Goal: Task Accomplishment & Management: Complete application form

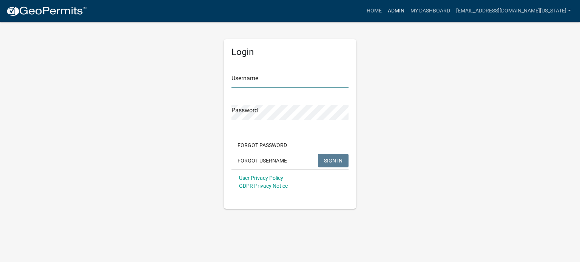
type input "[EMAIL_ADDRESS][DOMAIN_NAME][US_STATE]"
click at [407, 12] on link "Admin" at bounding box center [396, 11] width 23 height 14
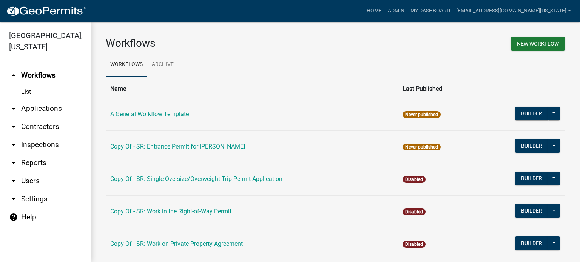
click at [37, 100] on link "arrow_drop_down Applications" at bounding box center [45, 109] width 91 height 18
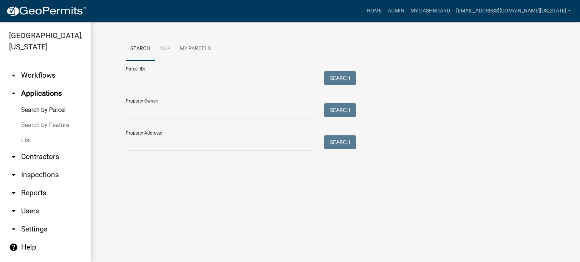
click at [30, 133] on link "List" at bounding box center [45, 140] width 91 height 15
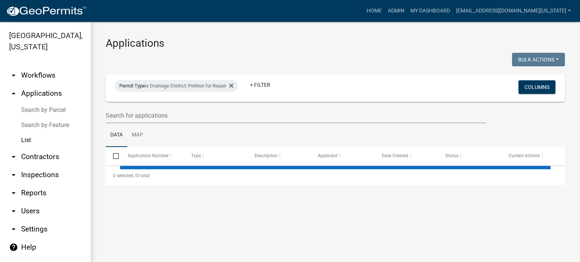
select select "3: 100"
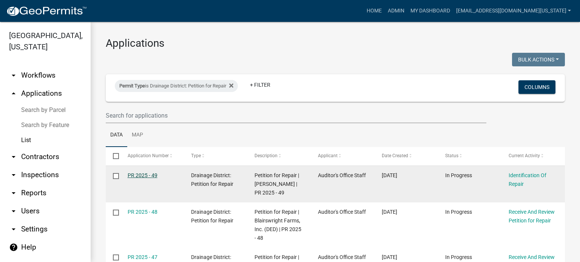
click at [150, 175] on link "PR 2025 - 49" at bounding box center [143, 176] width 30 height 6
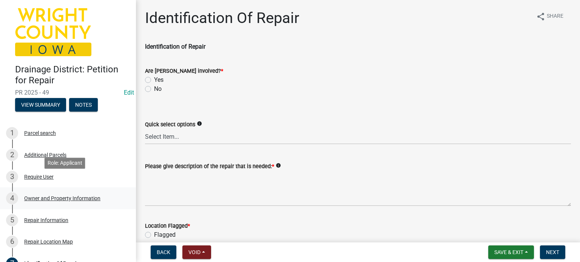
scroll to position [37, 0]
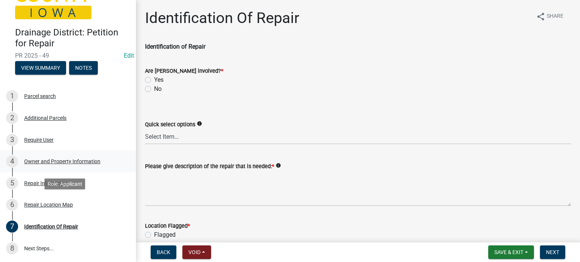
click at [57, 204] on div "Repair Location Map" at bounding box center [48, 204] width 49 height 5
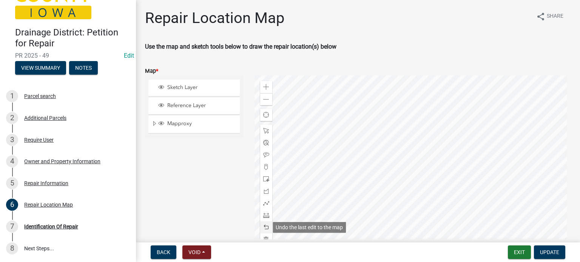
click at [267, 228] on span at bounding box center [266, 228] width 6 height 6
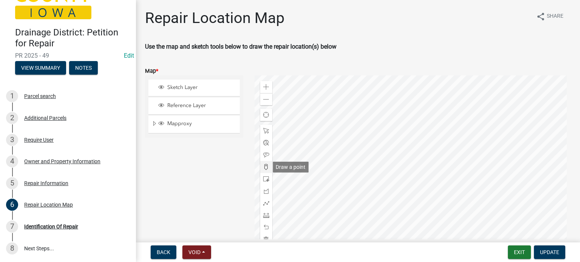
click at [266, 166] on span at bounding box center [266, 167] width 6 height 6
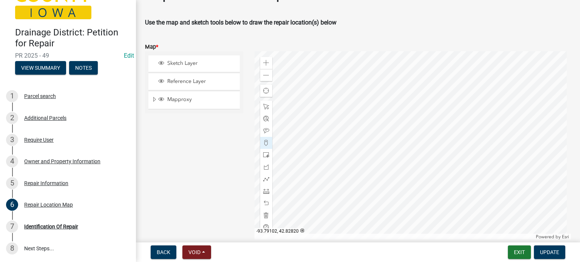
scroll to position [0, 0]
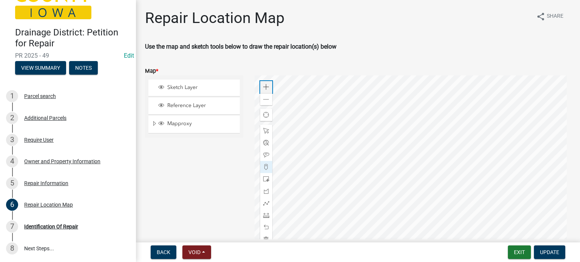
click at [265, 87] on span at bounding box center [266, 87] width 6 height 6
click at [266, 131] on span at bounding box center [266, 131] width 6 height 6
click at [369, 171] on div at bounding box center [412, 170] width 317 height 189
click at [265, 166] on span at bounding box center [266, 167] width 6 height 6
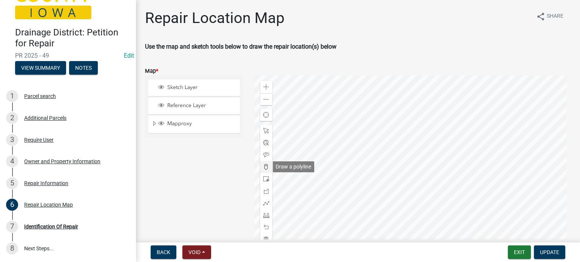
scroll to position [24, 0]
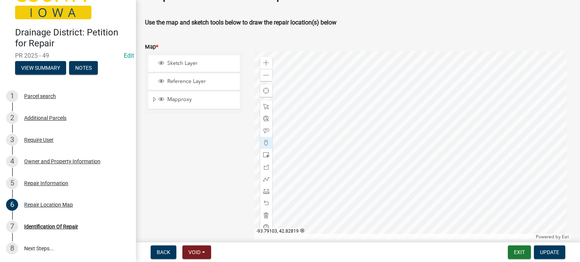
click at [378, 142] on div at bounding box center [412, 145] width 317 height 189
click at [544, 253] on span "Update" at bounding box center [549, 253] width 19 height 6
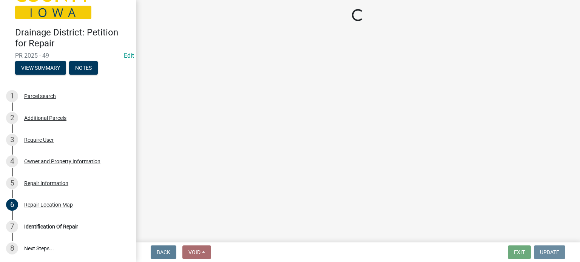
scroll to position [0, 0]
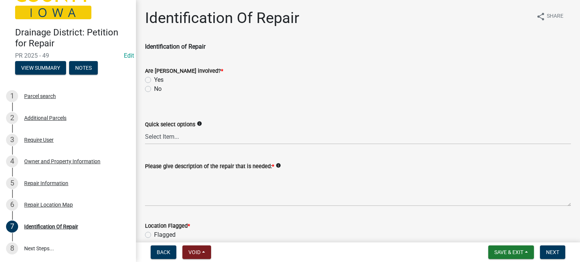
click at [154, 89] on label "No" at bounding box center [158, 89] width 8 height 9
click at [154, 89] on input "No" at bounding box center [156, 87] width 5 height 5
radio input "true"
click at [172, 139] on select "Select Item... Blowout Sloughing Washout Bulkhead Beaver dam Exposed tile Culve…" at bounding box center [358, 136] width 426 height 15
click at [145, 129] on select "Select Item... Blowout Sloughing Washout Bulkhead Beaver dam Exposed tile Culve…" at bounding box center [358, 136] width 426 height 15
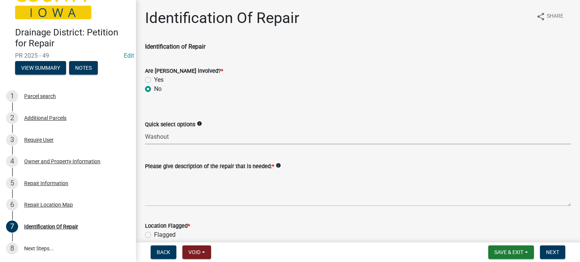
select select "2865a90f-95f3-42dd-8627-d62823b23bbe"
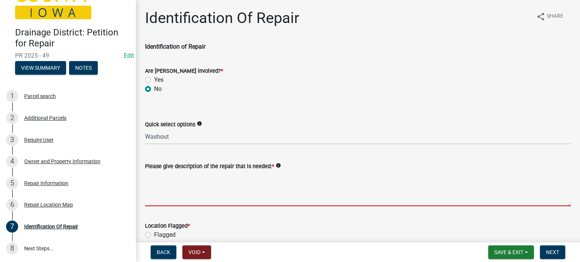
click at [158, 202] on textarea "Please give description of the repair that is needed: *" at bounding box center [358, 188] width 426 height 35
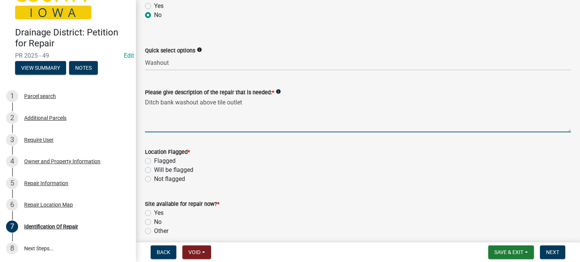
scroll to position [76, 0]
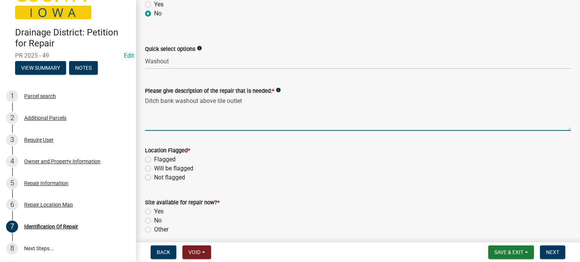
type textarea "Ditch bank washout above tile outlet"
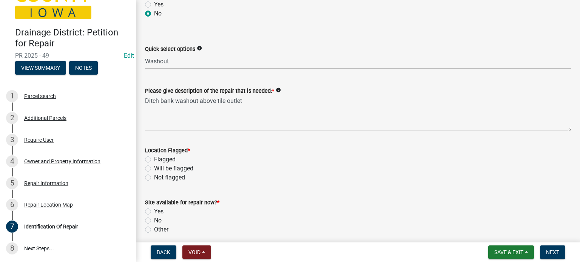
click at [154, 180] on label "Not flagged" at bounding box center [169, 177] width 31 height 9
click at [154, 178] on input "Not flagged" at bounding box center [156, 175] width 5 height 5
radio input "true"
click at [154, 211] on label "Yes" at bounding box center [158, 211] width 9 height 9
click at [154, 211] on input "Yes" at bounding box center [156, 209] width 5 height 5
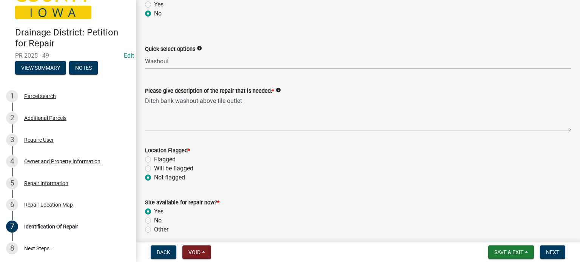
radio input "true"
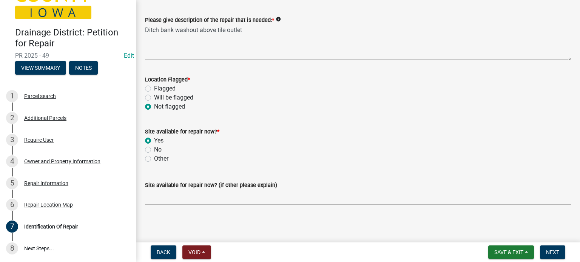
scroll to position [148, 0]
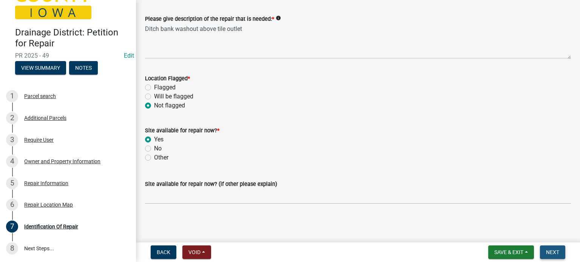
click at [550, 254] on span "Next" at bounding box center [552, 253] width 13 height 6
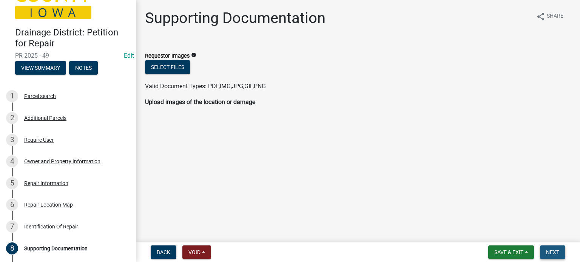
click at [554, 250] on span "Next" at bounding box center [552, 253] width 13 height 6
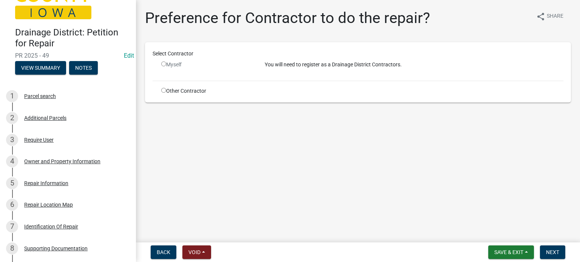
click at [165, 90] on input "radio" at bounding box center [163, 90] width 5 height 5
radio input "true"
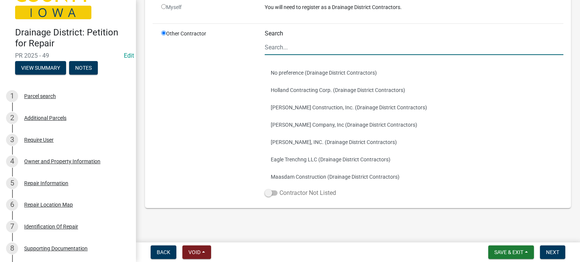
scroll to position [72, 0]
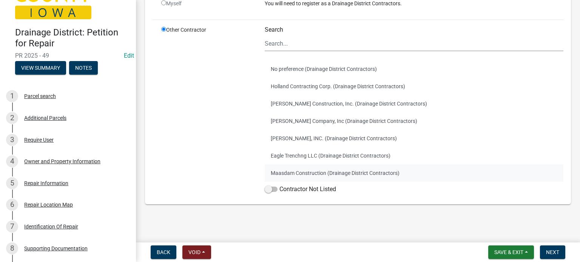
click at [285, 171] on button "Maasdam Construction (Drainage District Contractors)" at bounding box center [414, 173] width 299 height 17
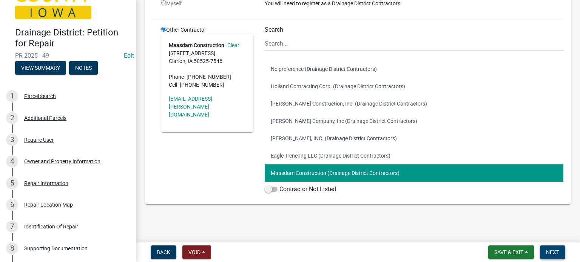
click at [561, 251] on button "Next" at bounding box center [552, 253] width 25 height 14
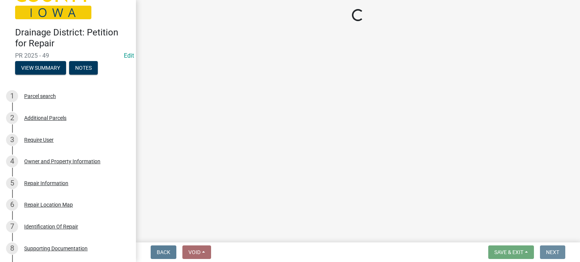
scroll to position [0, 0]
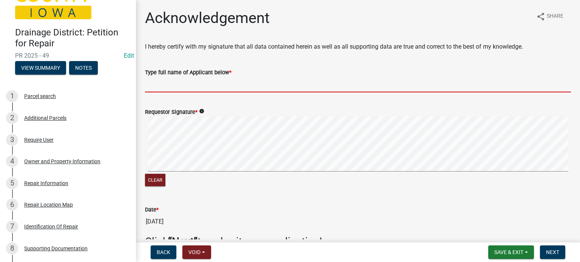
click at [146, 85] on input "Type full name of Applicant below *" at bounding box center [358, 84] width 426 height 15
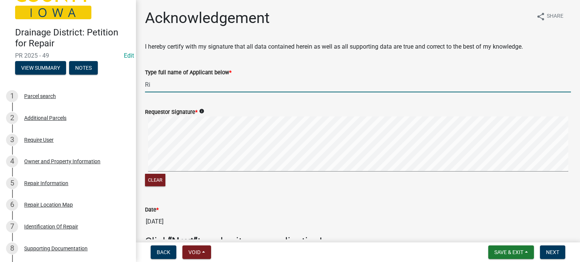
type input "R"
click at [198, 87] on input "DD Trustees" at bounding box center [358, 84] width 426 height 15
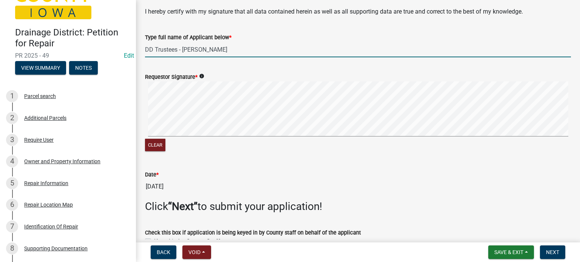
scroll to position [76, 0]
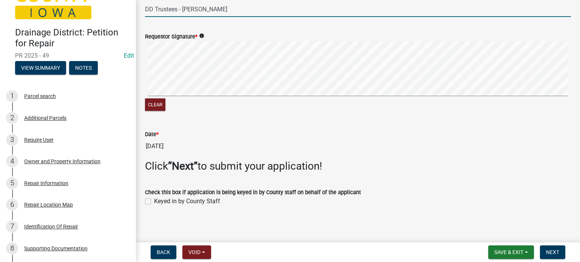
type input "DD Trustees - [PERSON_NAME]"
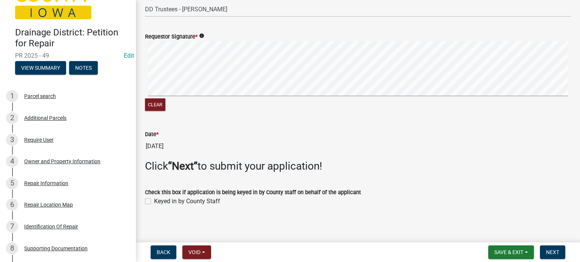
click at [154, 202] on label "Keyed in by County Staff" at bounding box center [187, 201] width 66 height 9
click at [154, 202] on input "Keyed in by County Staff" at bounding box center [156, 199] width 5 height 5
checkbox input "true"
click at [558, 252] on span "Next" at bounding box center [552, 253] width 13 height 6
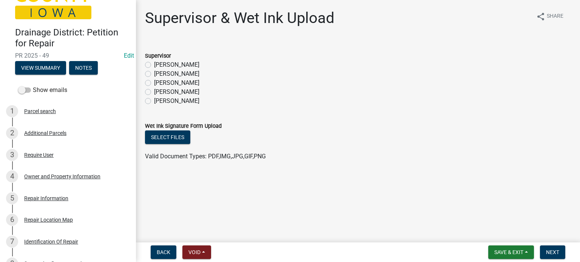
click at [154, 72] on label "[PERSON_NAME]" at bounding box center [176, 73] width 45 height 9
click at [154, 72] on input "[PERSON_NAME]" at bounding box center [156, 71] width 5 height 5
radio input "true"
click at [555, 253] on span "Next" at bounding box center [552, 253] width 13 height 6
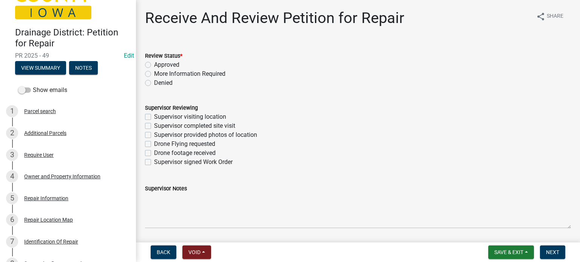
click at [154, 117] on label "Supervisor visiting location" at bounding box center [190, 117] width 72 height 9
click at [154, 117] on input "Supervisor visiting location" at bounding box center [156, 115] width 5 height 5
checkbox input "true"
checkbox input "false"
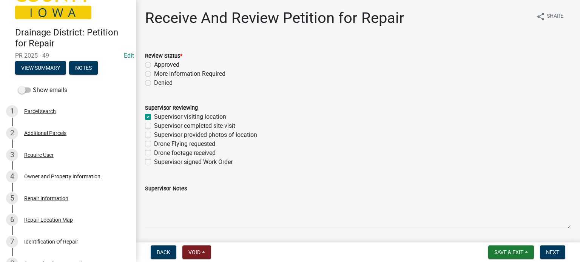
checkbox input "false"
click at [154, 134] on label "Supervisor provided photos of location" at bounding box center [205, 135] width 103 height 9
click at [154, 134] on input "Supervisor provided photos of location" at bounding box center [156, 133] width 5 height 5
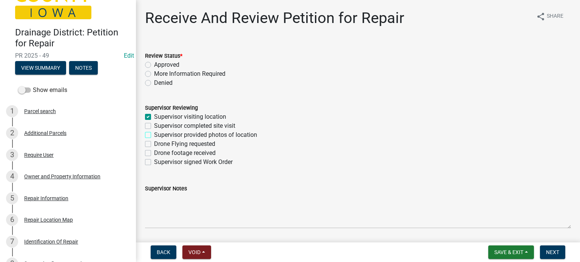
checkbox input "true"
checkbox input "false"
checkbox input "true"
checkbox input "false"
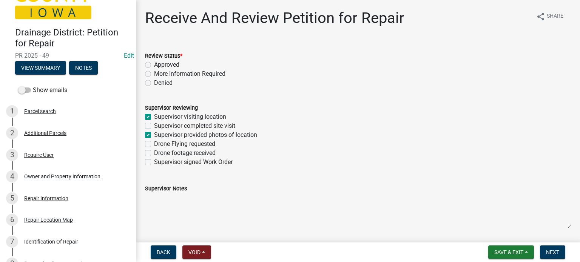
checkbox input "false"
click at [506, 253] on span "Save & Exit" at bounding box center [508, 253] width 29 height 6
click at [494, 215] on button "Save" at bounding box center [503, 215] width 60 height 18
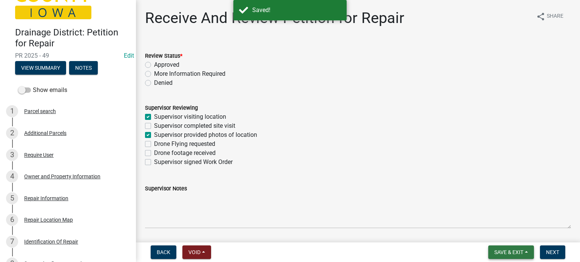
click at [507, 252] on span "Save & Exit" at bounding box center [508, 253] width 29 height 6
click at [501, 236] on button "Save & Exit" at bounding box center [503, 233] width 60 height 18
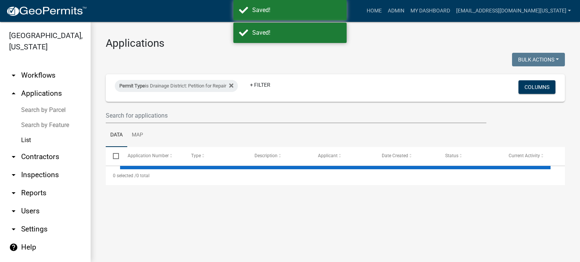
select select "3: 100"
